Goal: Information Seeking & Learning: Learn about a topic

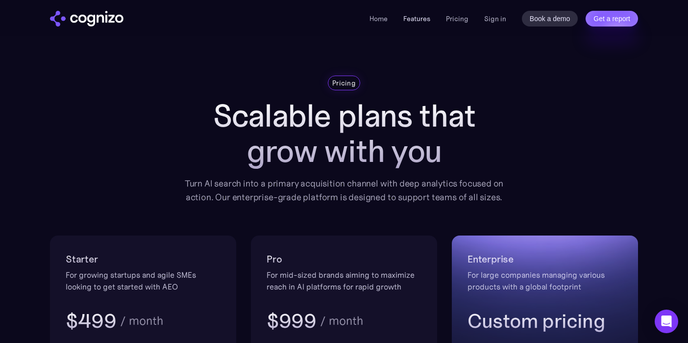
click at [417, 18] on link "Features" at bounding box center [416, 18] width 27 height 9
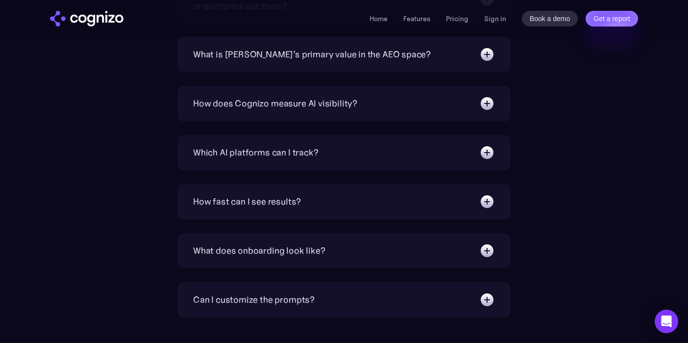
scroll to position [3624, 0]
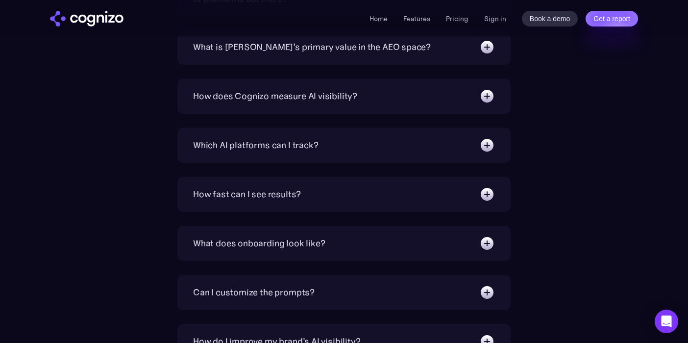
click at [483, 97] on img at bounding box center [487, 96] width 16 height 16
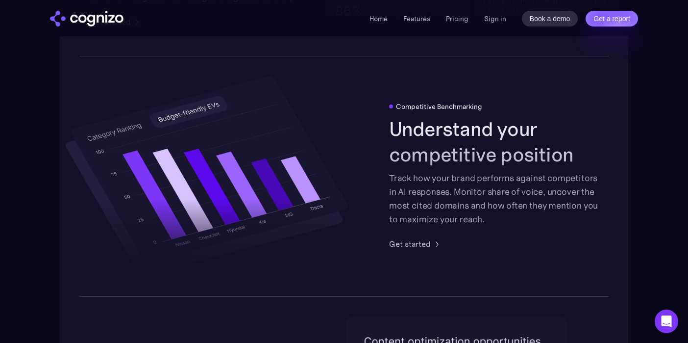
scroll to position [1999, 0]
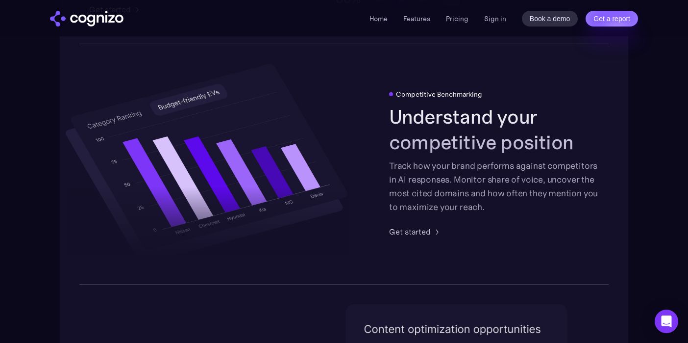
click at [499, 201] on div "Track how your brand performs against competitors in AI responses. Monitor shar…" at bounding box center [494, 186] width 210 height 55
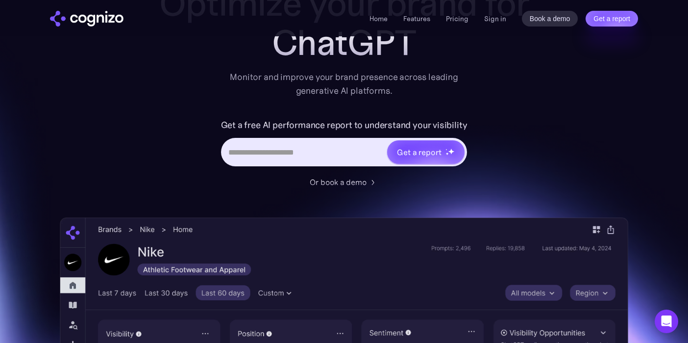
scroll to position [0, 0]
